Goal: Book appointment/travel/reservation

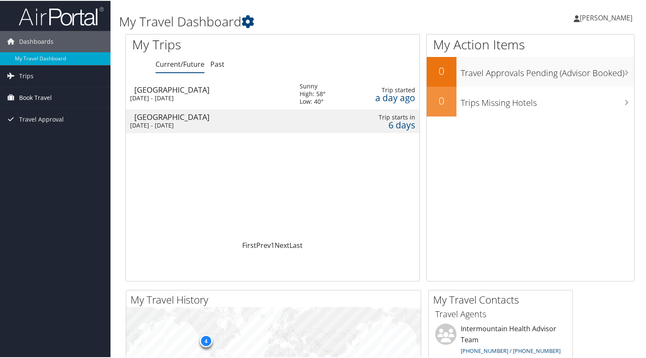
click at [27, 96] on span "Book Travel" at bounding box center [35, 96] width 33 height 21
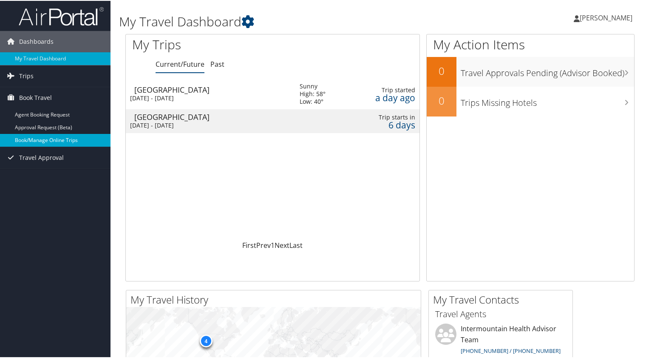
click at [47, 140] on link "Book/Manage Online Trips" at bounding box center [55, 139] width 111 height 13
click at [33, 73] on link "Trips" at bounding box center [55, 75] width 111 height 21
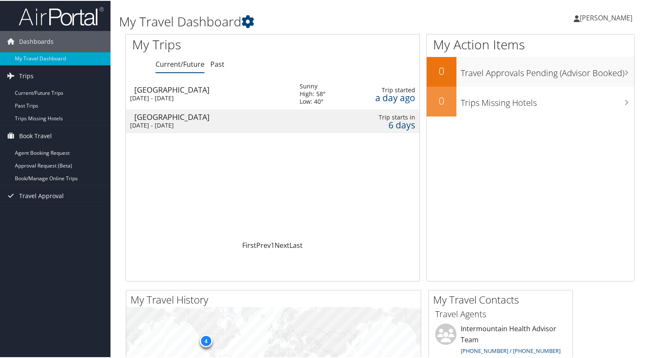
click at [160, 91] on div "[GEOGRAPHIC_DATA]" at bounding box center [212, 89] width 157 height 8
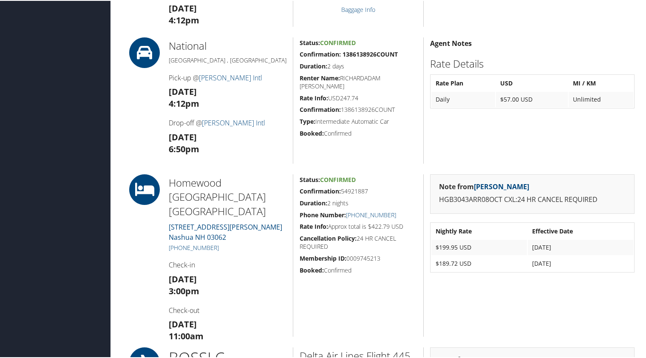
scroll to position [468, 0]
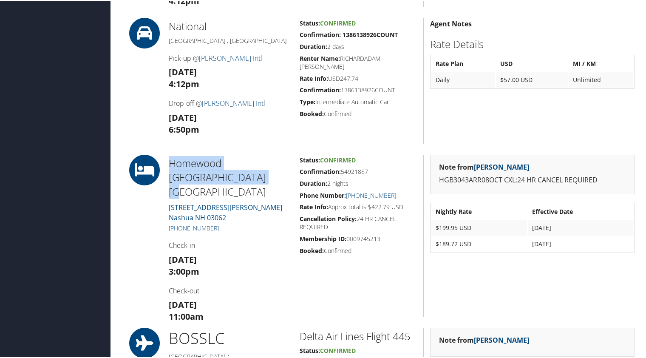
drag, startPoint x: 167, startPoint y: 159, endPoint x: 249, endPoint y: 181, distance: 84.9
click at [250, 181] on div "Homewood Gateway Hills Nashua 15 Tara Boulevard Nashua NH 03062 +1 (603) 546-74…" at bounding box center [227, 235] width 131 height 162
drag, startPoint x: 249, startPoint y: 181, endPoint x: 191, endPoint y: 169, distance: 59.5
copy h2 "Homewood Gateway Hills Nashua"
click at [262, 129] on h3 "Fri 10 Oct 6:50pm" at bounding box center [228, 123] width 118 height 24
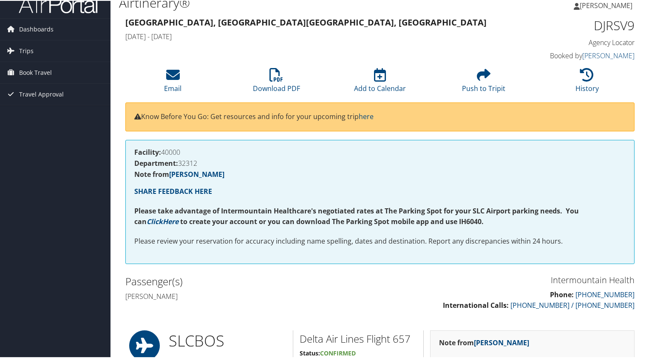
scroll to position [0, 0]
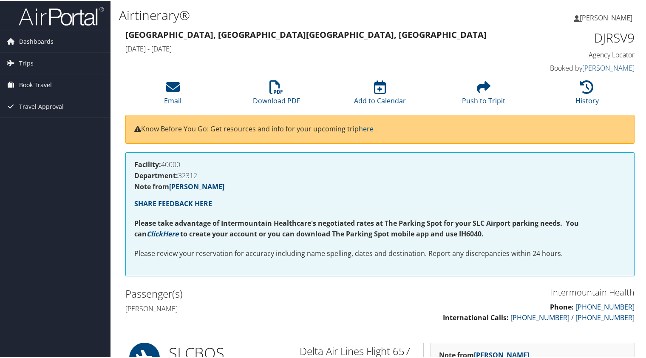
click at [31, 82] on span "Book Travel" at bounding box center [35, 84] width 33 height 21
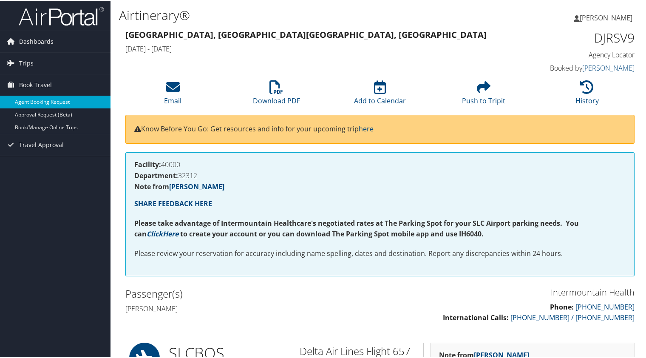
click at [42, 101] on link "Agent Booking Request" at bounding box center [55, 101] width 111 height 13
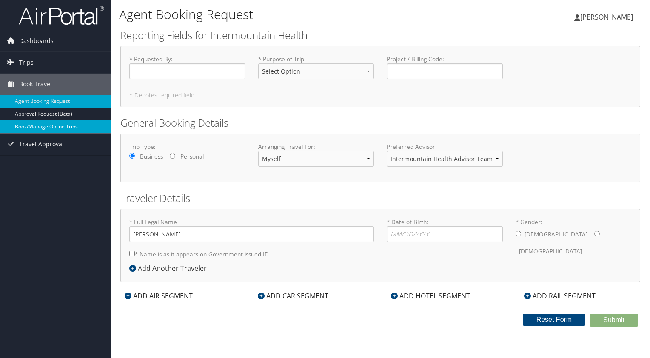
click at [67, 124] on link "Book/Manage Online Trips" at bounding box center [55, 126] width 111 height 13
